Goal: Task Accomplishment & Management: Use online tool/utility

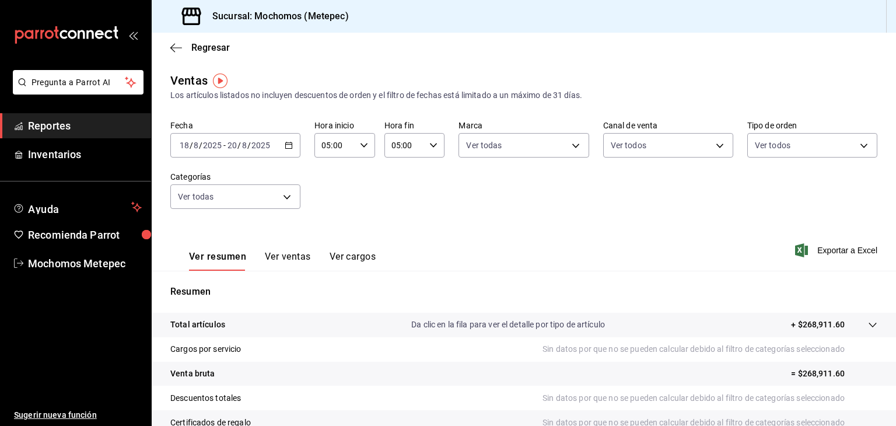
click at [285, 136] on div "[DATE] [DATE] - [DATE] [DATE]" at bounding box center [235, 145] width 130 height 25
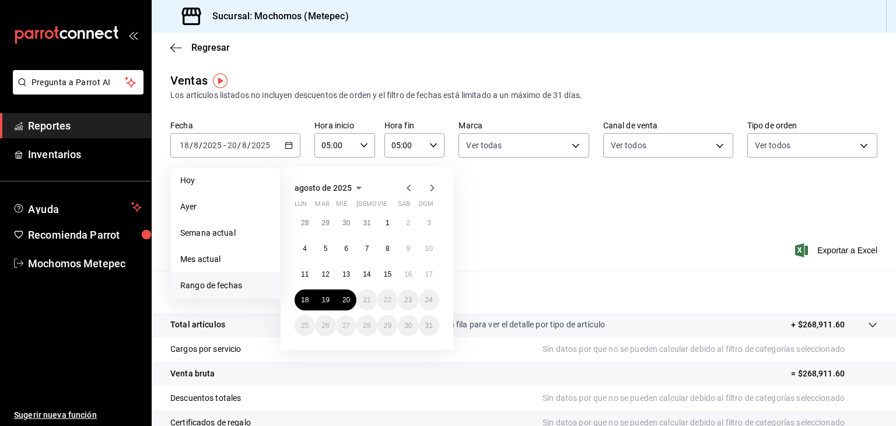
click at [321, 286] on div "28 29 30 31 1 2 3 4 5 6 7 8 9 10 11 12 13 14 15 16 17 18 19 20 21 22 23 24 25 2…" at bounding box center [367, 274] width 145 height 124
click at [326, 299] on abbr "19" at bounding box center [325, 300] width 8 height 8
click at [340, 297] on button "20" at bounding box center [346, 299] width 20 height 21
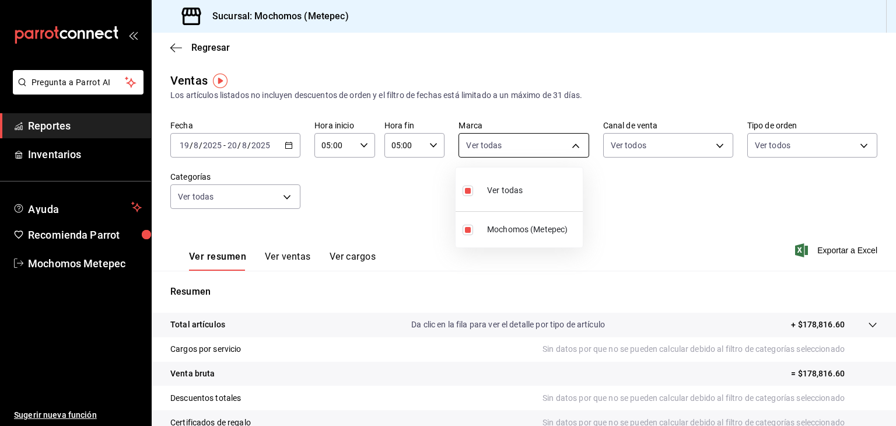
click at [495, 146] on body "Pregunta a Parrot AI Reportes Inventarios Ayuda Recomienda Parrot Mochomos Mete…" at bounding box center [448, 213] width 896 height 426
click at [604, 143] on div at bounding box center [448, 213] width 896 height 426
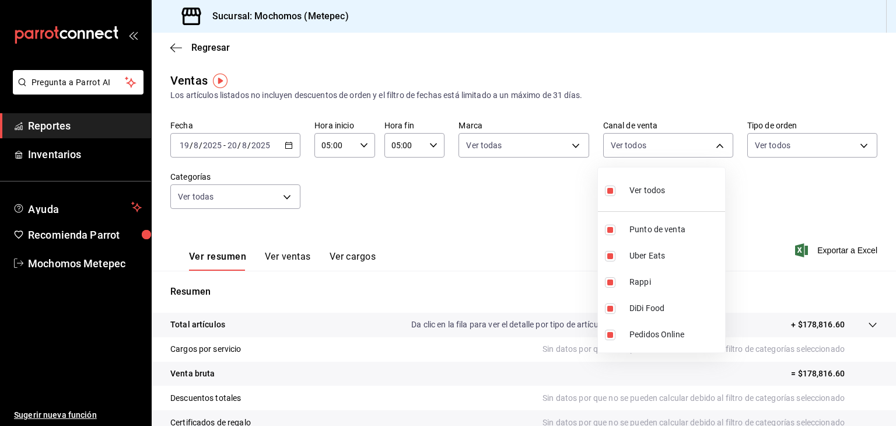
click at [604, 143] on body "Pregunta a Parrot AI Reportes Inventarios Ayuda Recomienda Parrot Mochomos Mete…" at bounding box center [448, 213] width 896 height 426
click at [777, 143] on div at bounding box center [448, 213] width 896 height 426
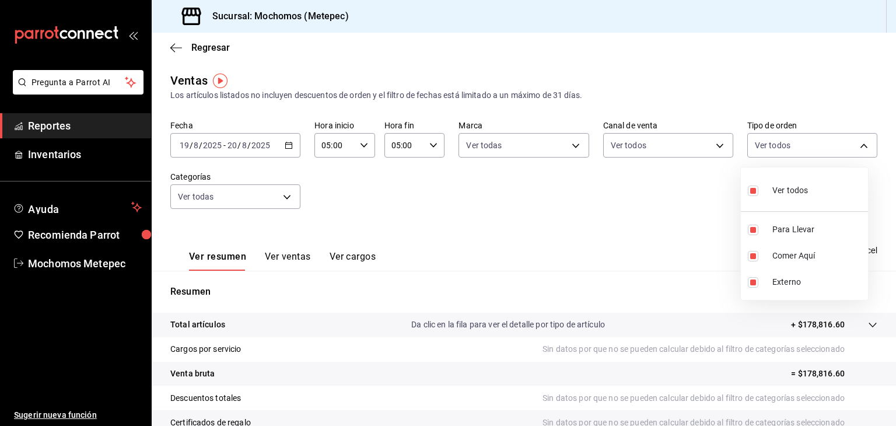
click at [777, 143] on body "Pregunta a Parrot AI Reportes Inventarios Ayuda Recomienda Parrot Mochomos Mete…" at bounding box center [448, 213] width 896 height 426
drag, startPoint x: 668, startPoint y: 237, endPoint x: 691, endPoint y: 248, distance: 25.1
click at [691, 248] on div at bounding box center [448, 213] width 896 height 426
click at [691, 248] on div "Ver resumen Ver ventas Ver cargos Exportar a Excel" at bounding box center [524, 247] width 744 height 48
click at [823, 250] on span "Exportar a Excel" at bounding box center [837, 250] width 80 height 14
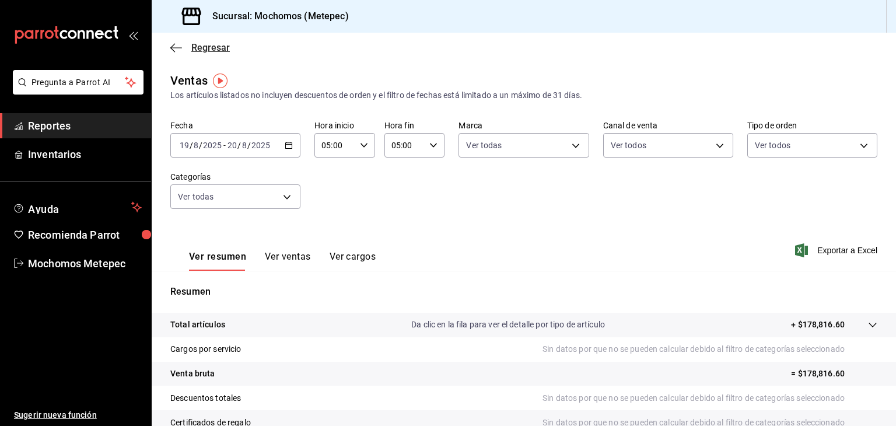
click at [173, 44] on icon "button" at bounding box center [176, 48] width 12 height 11
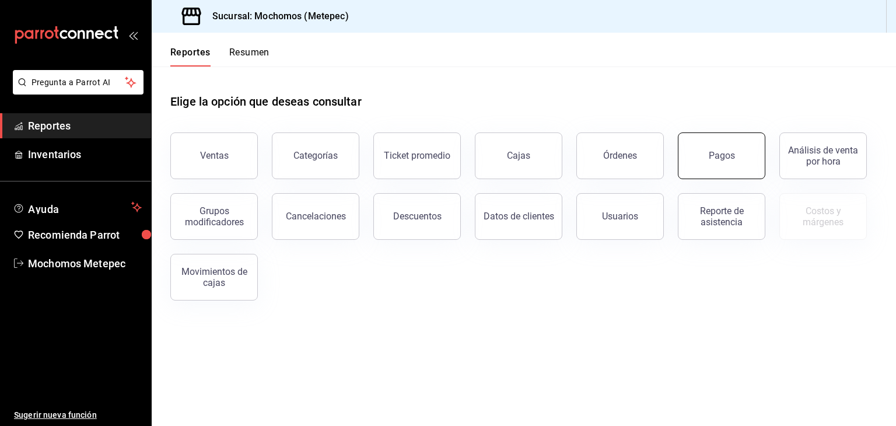
click at [719, 159] on div "Pagos" at bounding box center [722, 155] width 26 height 11
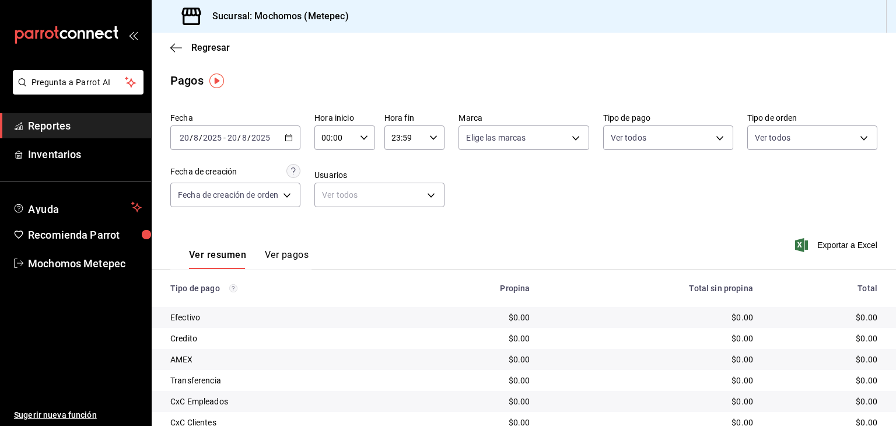
click at [292, 134] on icon "button" at bounding box center [289, 138] width 8 height 8
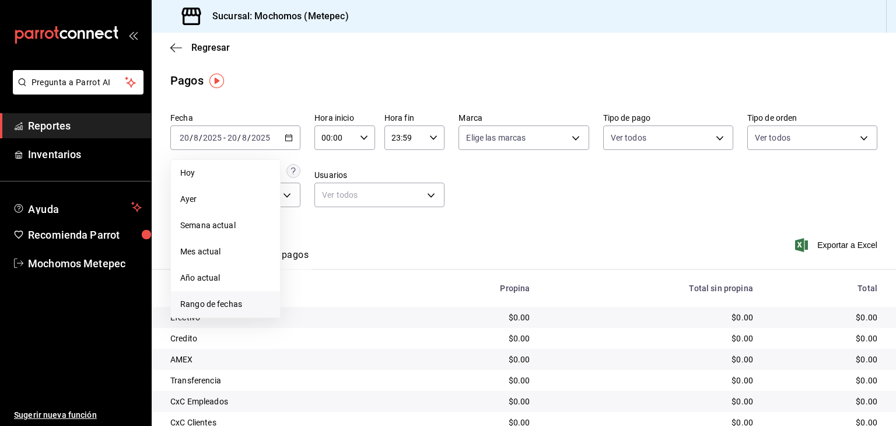
click at [232, 299] on span "Rango de fechas" at bounding box center [225, 304] width 90 height 12
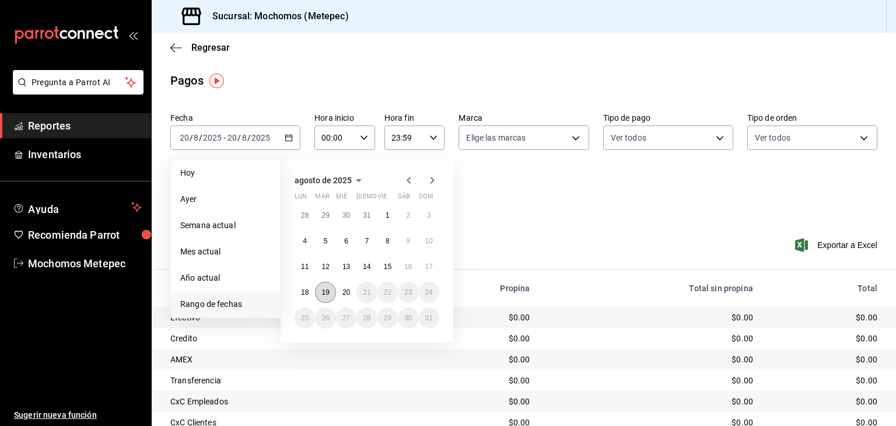
click at [333, 297] on button "19" at bounding box center [325, 292] width 20 height 21
click at [356, 290] on button "20" at bounding box center [346, 292] width 20 height 21
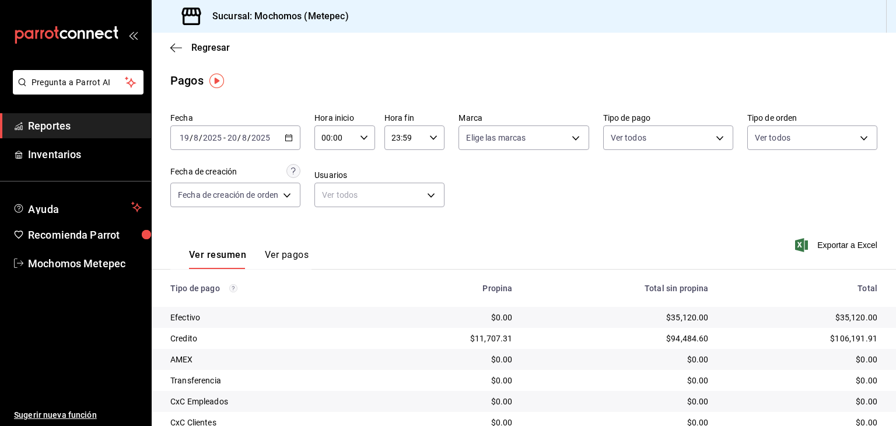
click at [348, 133] on input "00:00" at bounding box center [334, 137] width 41 height 23
click at [327, 220] on span "05" at bounding box center [329, 219] width 11 height 9
type input "05:00"
click at [402, 134] on div at bounding box center [448, 213] width 896 height 426
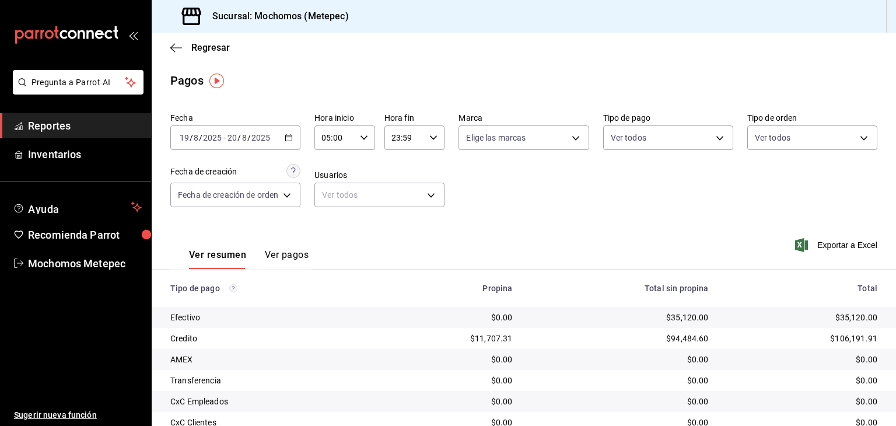
click at [429, 139] on icon "button" at bounding box center [433, 138] width 8 height 8
click at [406, 212] on button "05" at bounding box center [398, 215] width 25 height 23
click at [435, 159] on button "00" at bounding box center [428, 167] width 25 height 23
type input "05:00"
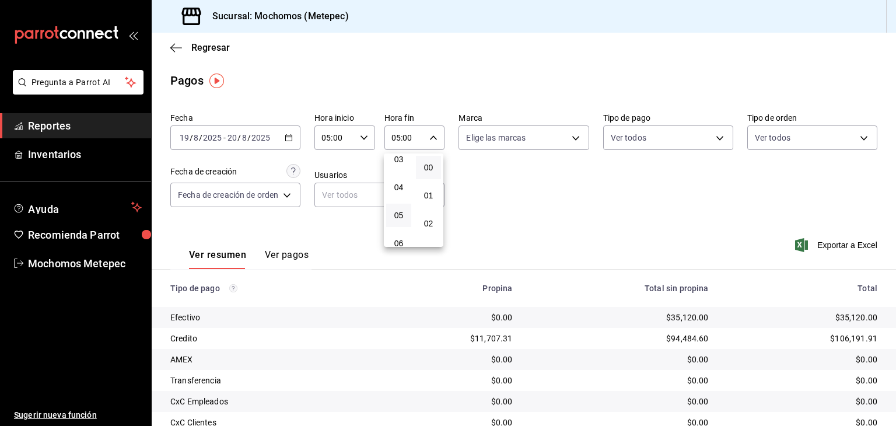
click at [541, 134] on div at bounding box center [448, 213] width 896 height 426
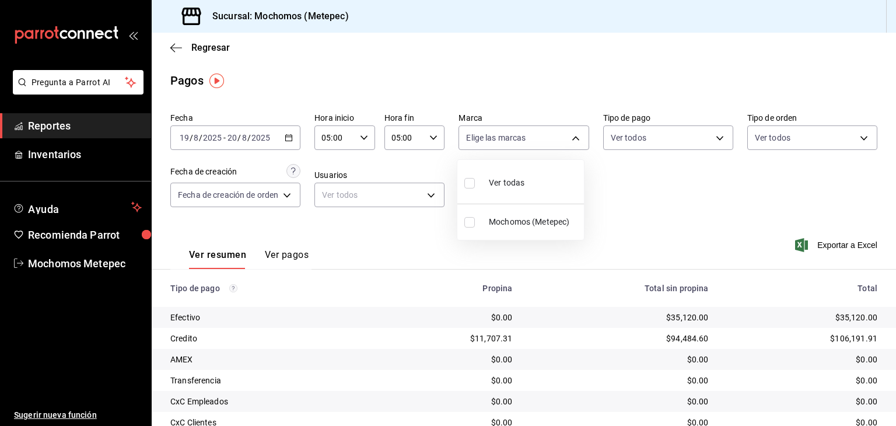
click at [541, 134] on body "Pregunta a Parrot AI Reportes Inventarios Ayuda Recomienda Parrot Mochomos Mete…" at bounding box center [448, 213] width 896 height 426
click at [514, 177] on span "Ver todas" at bounding box center [507, 183] width 36 height 12
type input "2365f74e-aa6b-4392-bdf2-72765591bddf"
checkbox input "true"
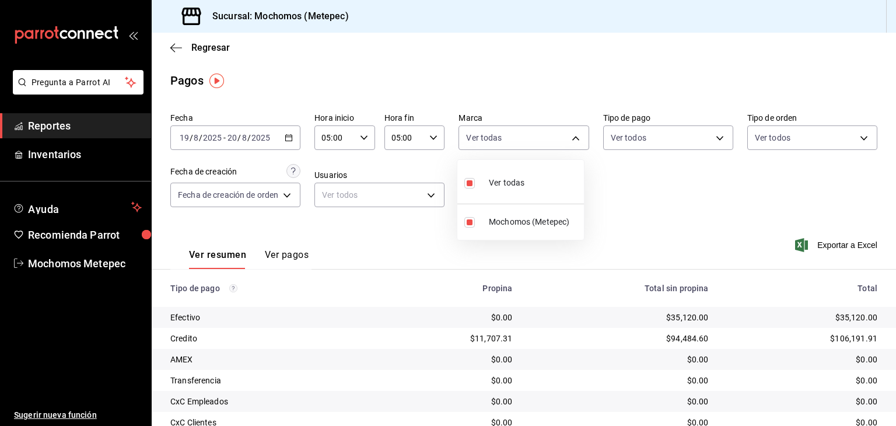
click at [656, 136] on div at bounding box center [448, 213] width 896 height 426
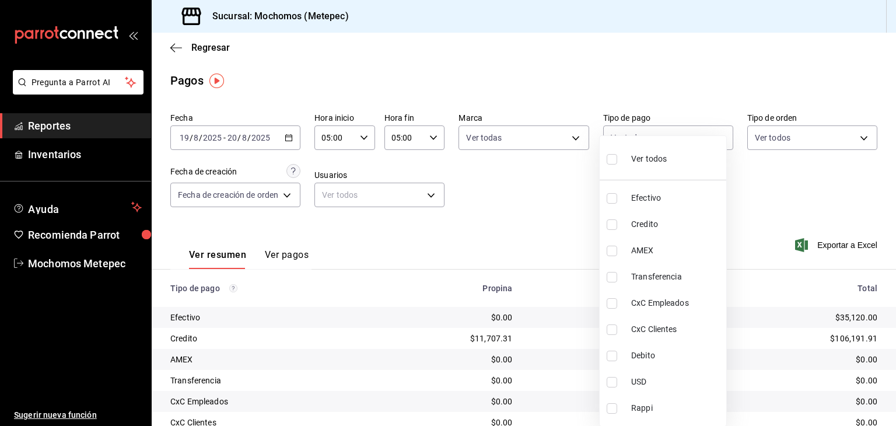
click at [656, 136] on body "Pregunta a Parrot AI Reportes Inventarios Ayuda Recomienda Parrot Mochomos Mete…" at bounding box center [448, 213] width 896 height 426
click at [633, 165] on div "Ver todos" at bounding box center [637, 157] width 60 height 25
type input "188bd14d-3513-42cc-9f46-285d81389660,34ef211f-a798-45d1-ab41-0af7a85efbb2,c7bcb…"
checkbox input "true"
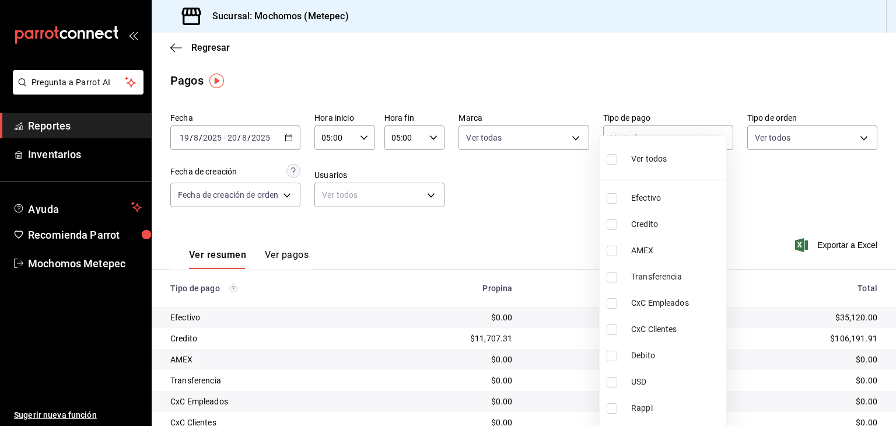
checkbox input "true"
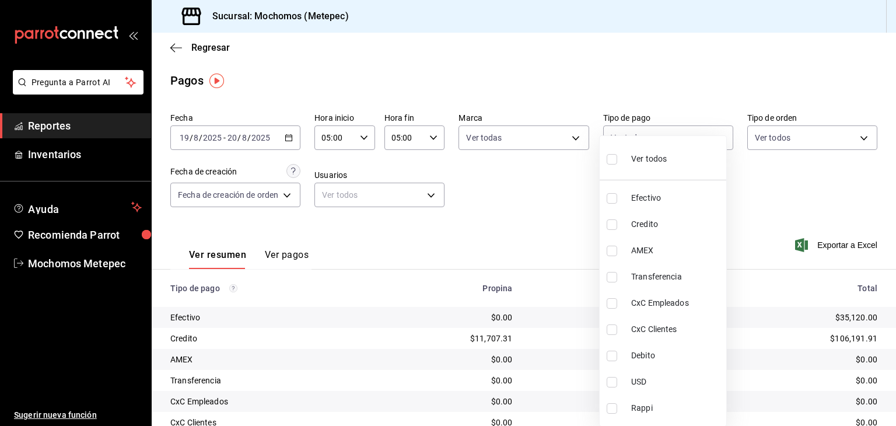
checkbox input "true"
click at [807, 131] on div at bounding box center [448, 213] width 896 height 426
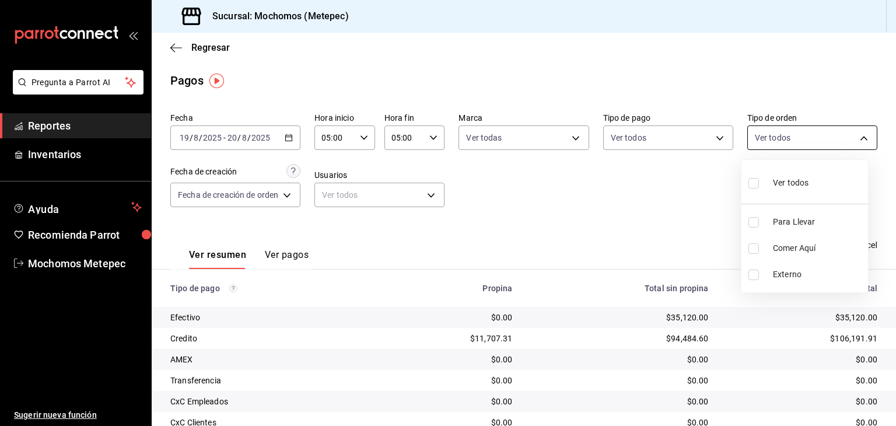
click at [807, 130] on body "Pregunta a Parrot AI Reportes Inventarios Ayuda Recomienda Parrot Mochomos Mete…" at bounding box center [448, 213] width 896 height 426
click at [807, 130] on div at bounding box center [448, 213] width 896 height 426
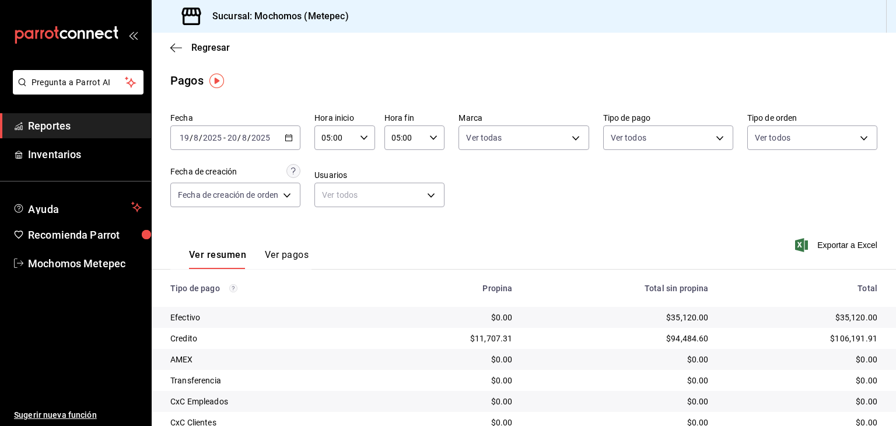
click at [784, 151] on div "Fecha [DATE] [DATE] - [DATE] [DATE] Hora inicio 05:00 Hora inicio Hora fin 05:0…" at bounding box center [523, 164] width 707 height 113
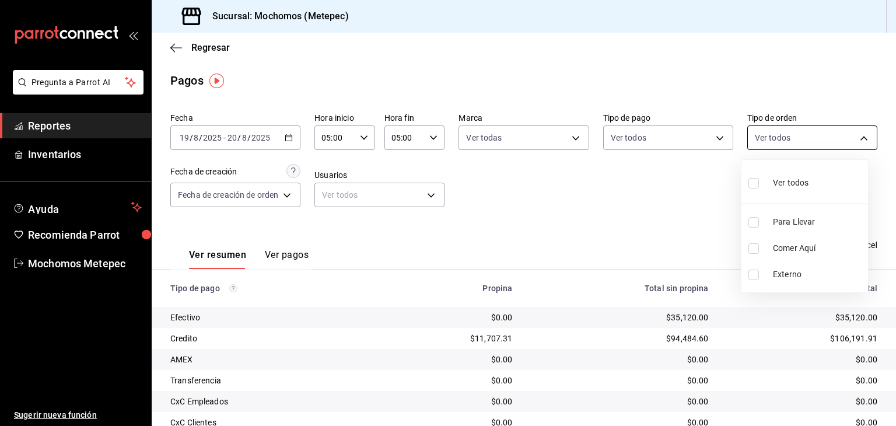
click at [793, 141] on body "Pregunta a Parrot AI Reportes Inventarios Ayuda Recomienda Parrot Mochomos Mete…" at bounding box center [448, 213] width 896 height 426
click at [747, 182] on li "Ver todos" at bounding box center [804, 182] width 127 height 34
type input "3a236ed8-2e24-47ca-8e59-ead494492482,da8509e8-5fca-4f62-958e-973104937870,EXTER…"
checkbox input "true"
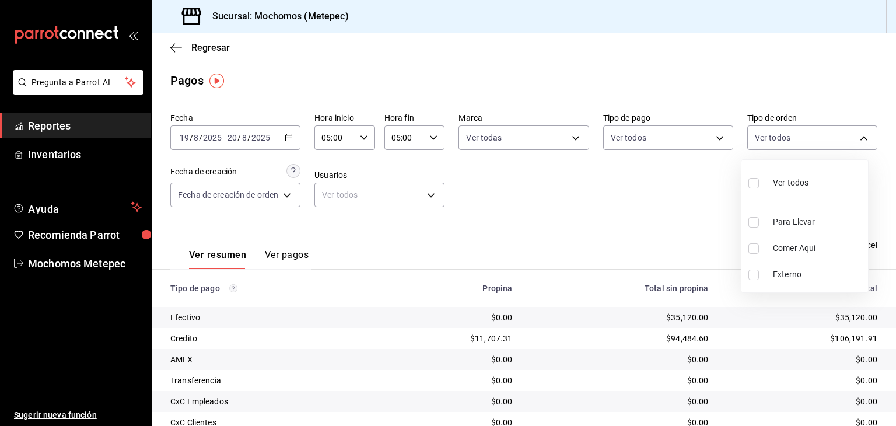
checkbox input "true"
click at [693, 137] on div at bounding box center [448, 213] width 896 height 426
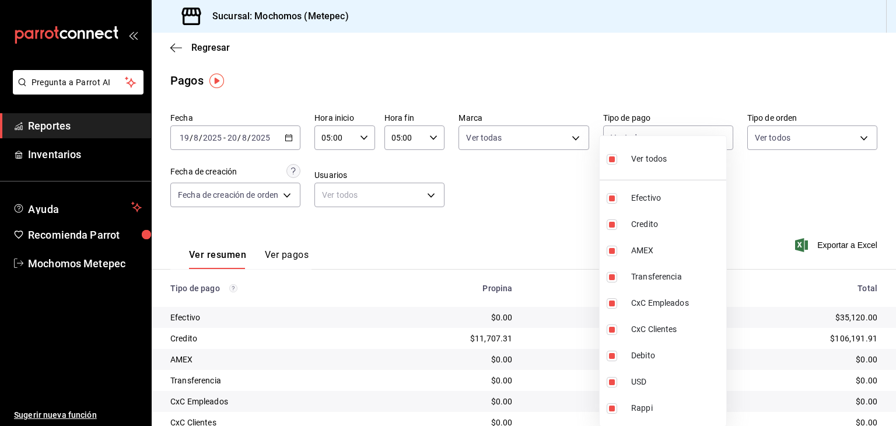
click at [693, 137] on body "Pregunta a Parrot AI Reportes Inventarios Ayuda Recomienda Parrot Mochomos Mete…" at bounding box center [448, 213] width 896 height 426
click at [553, 158] on div at bounding box center [448, 213] width 896 height 426
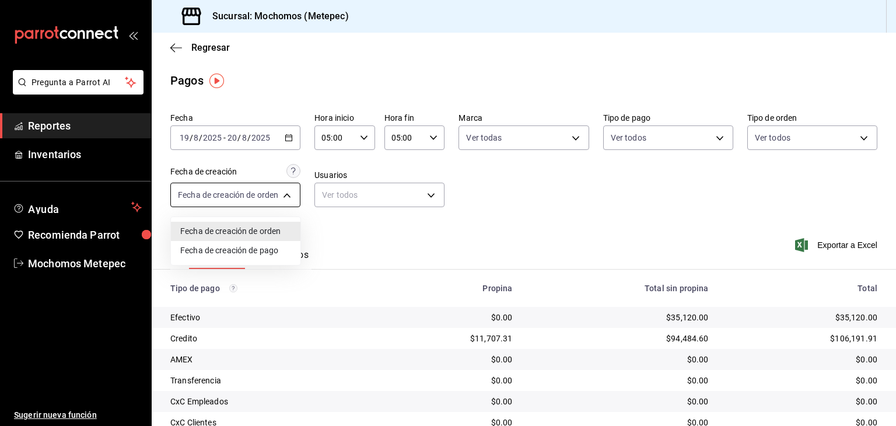
click at [264, 194] on body "Pregunta a Parrot AI Reportes Inventarios Ayuda Recomienda Parrot Mochomos Mete…" at bounding box center [448, 213] width 896 height 426
click at [365, 200] on div at bounding box center [448, 213] width 896 height 426
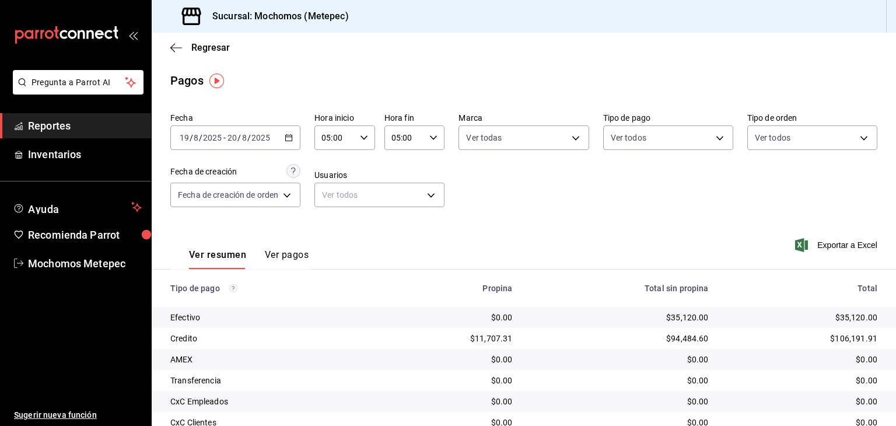
click at [365, 200] on body "Pregunta a Parrot AI Reportes Inventarios Ayuda Recomienda Parrot Mochomos Mete…" at bounding box center [448, 213] width 896 height 426
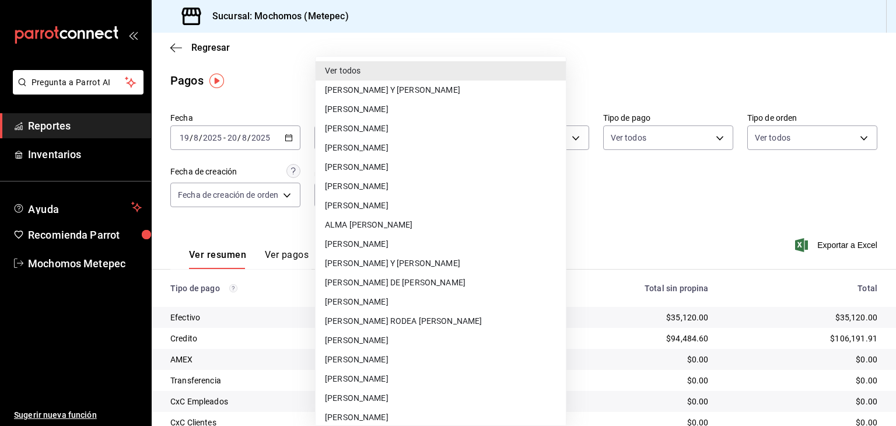
click at [576, 214] on div at bounding box center [448, 213] width 896 height 426
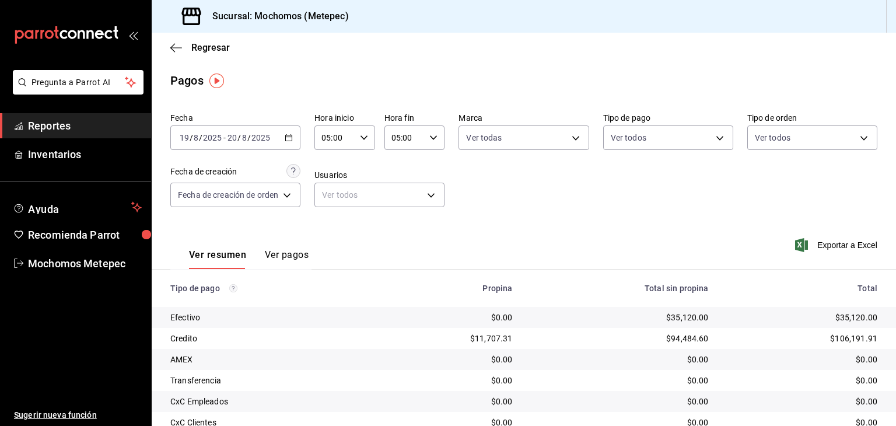
click at [576, 214] on div "Fecha [DATE] [DATE] - [DATE] [DATE] Hora inicio 05:00 Hora inicio Hora fin 05:0…" at bounding box center [523, 164] width 707 height 113
click at [809, 241] on span "Exportar a Excel" at bounding box center [837, 245] width 80 height 14
